Goal: Transaction & Acquisition: Book appointment/travel/reservation

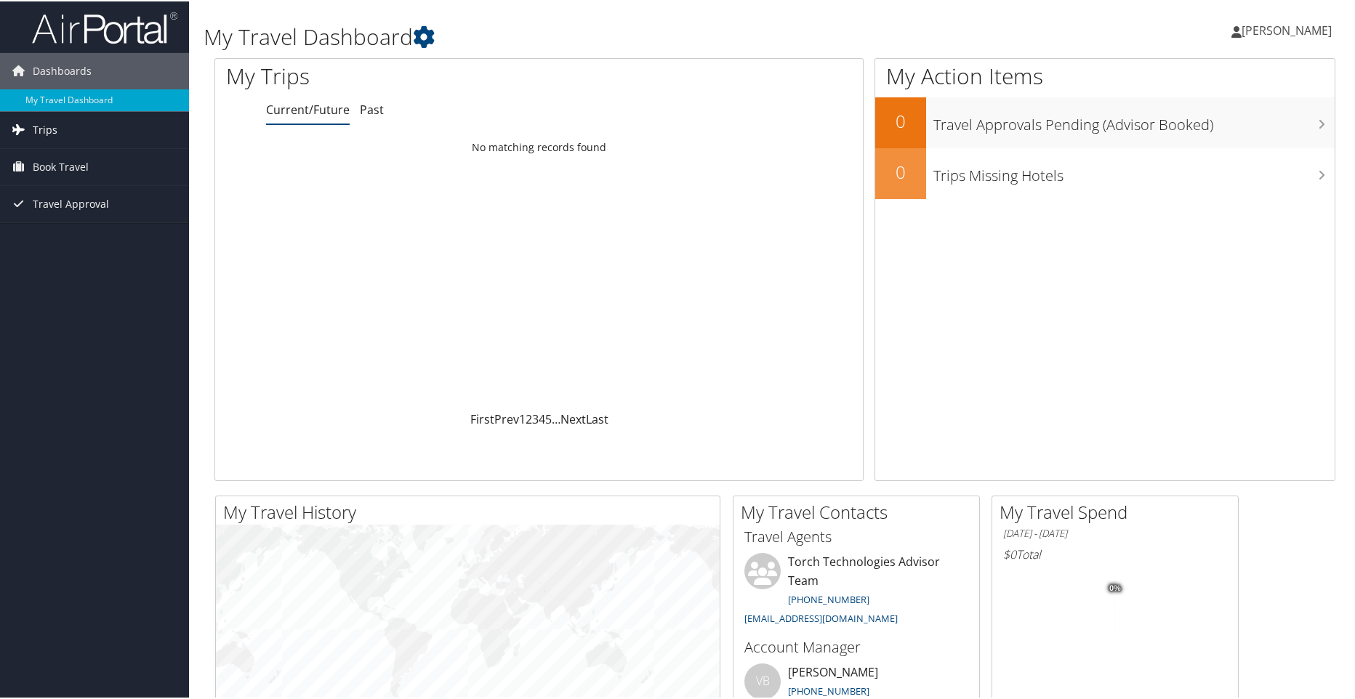
click at [68, 122] on link "Trips" at bounding box center [94, 128] width 189 height 36
click at [77, 237] on span "Book Travel" at bounding box center [61, 231] width 56 height 36
click at [68, 226] on span "Book Travel" at bounding box center [61, 231] width 56 height 36
click at [430, 35] on icon at bounding box center [424, 36] width 22 height 22
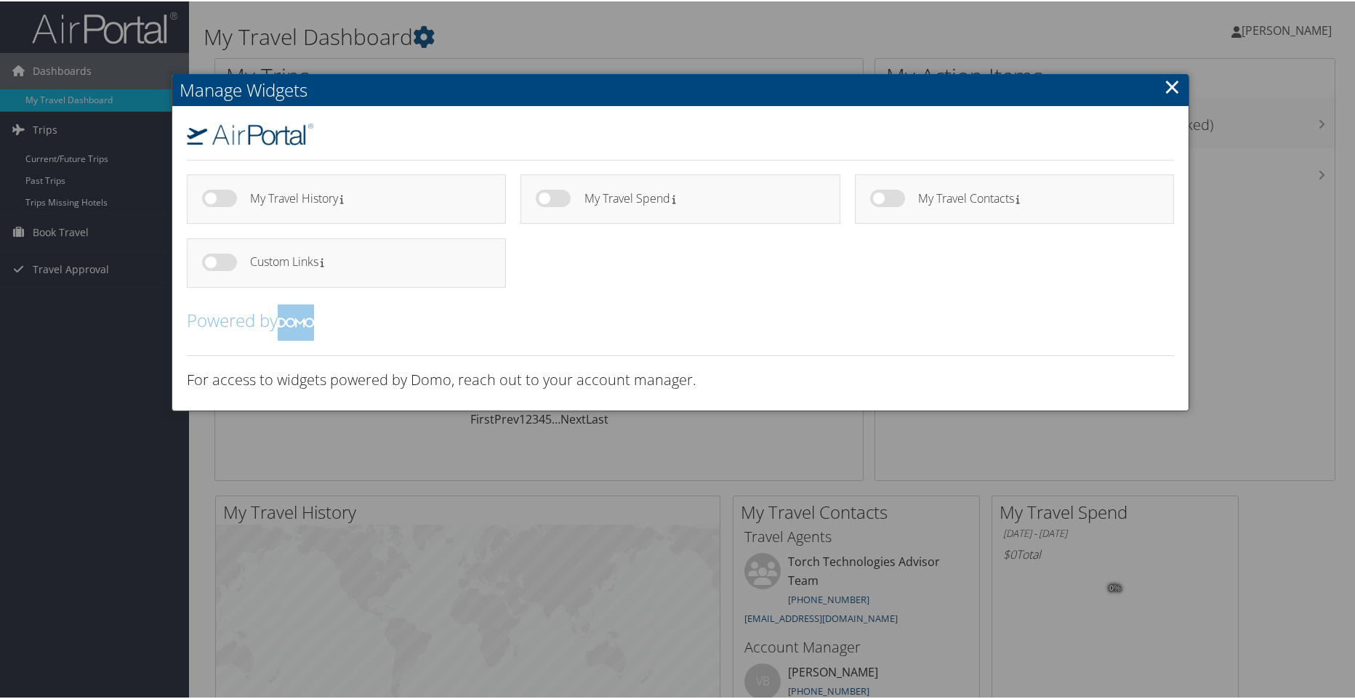
click at [1164, 87] on link "×" at bounding box center [1172, 85] width 17 height 29
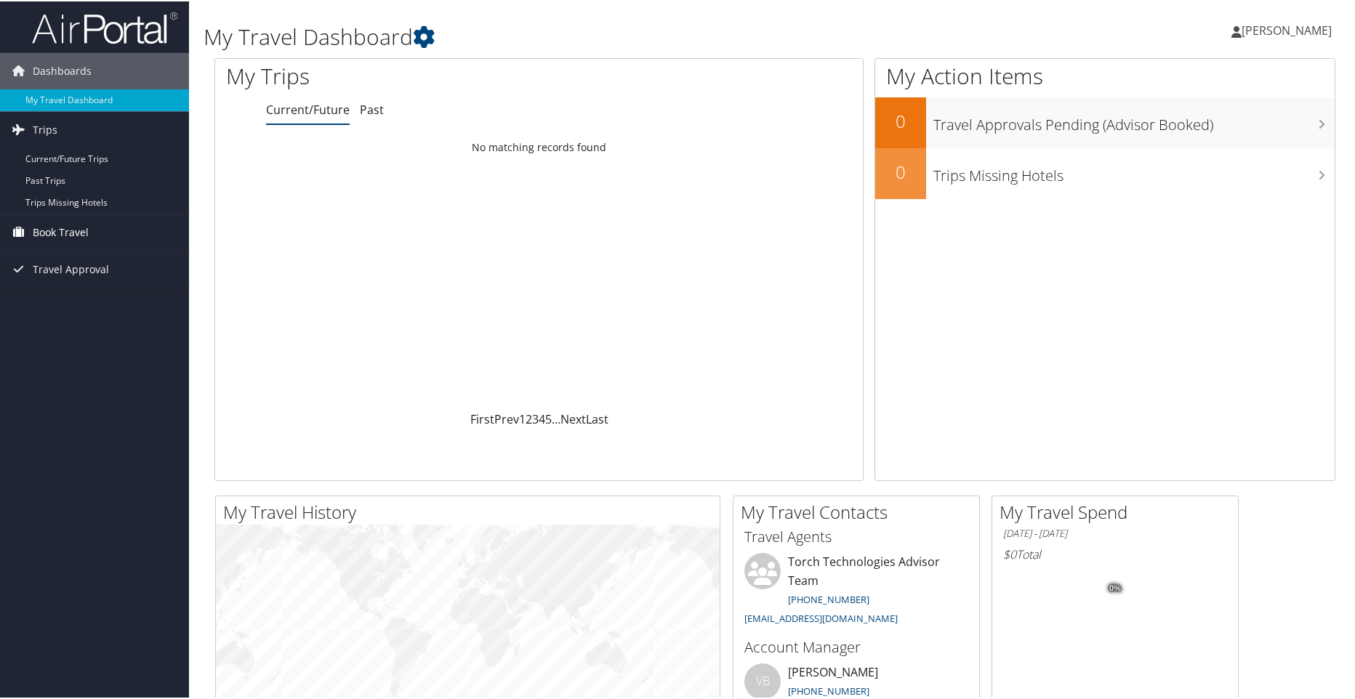
click at [74, 233] on span "Book Travel" at bounding box center [61, 231] width 56 height 36
click at [95, 308] on link "Book/Manage Online Trips" at bounding box center [94, 304] width 189 height 22
